Goal: Navigation & Orientation: Understand site structure

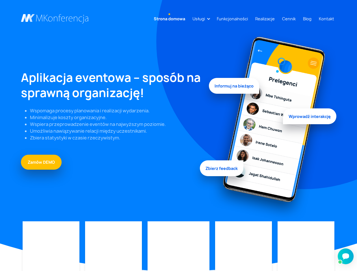
click at [207, 19] on link "Usługi" at bounding box center [198, 19] width 17 height 10
click at [34, 236] on img at bounding box center [34, 236] width 0 height 0
click at [94, 237] on img at bounding box center [94, 237] width 0 height 0
click at [159, 233] on img at bounding box center [159, 233] width 0 height 0
click at [226, 240] on img at bounding box center [226, 240] width 0 height 0
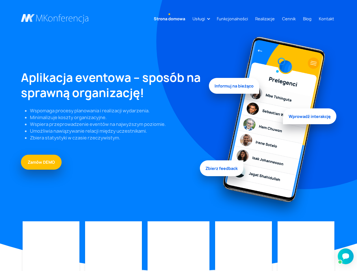
click at [283, 240] on img at bounding box center [283, 240] width 0 height 0
